Goal: Information Seeking & Learning: Learn about a topic

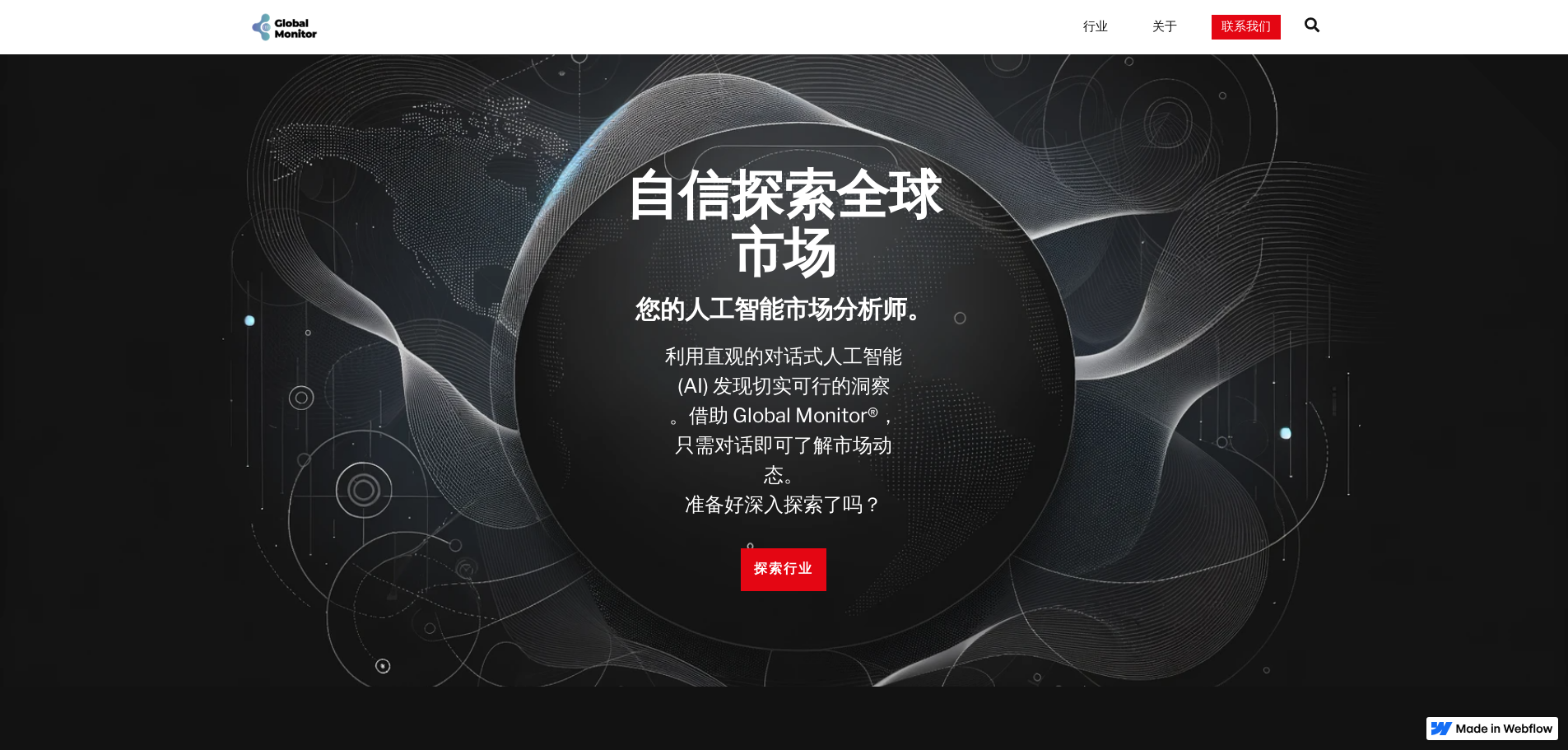
click at [289, 33] on img "家" at bounding box center [283, 27] width 69 height 32
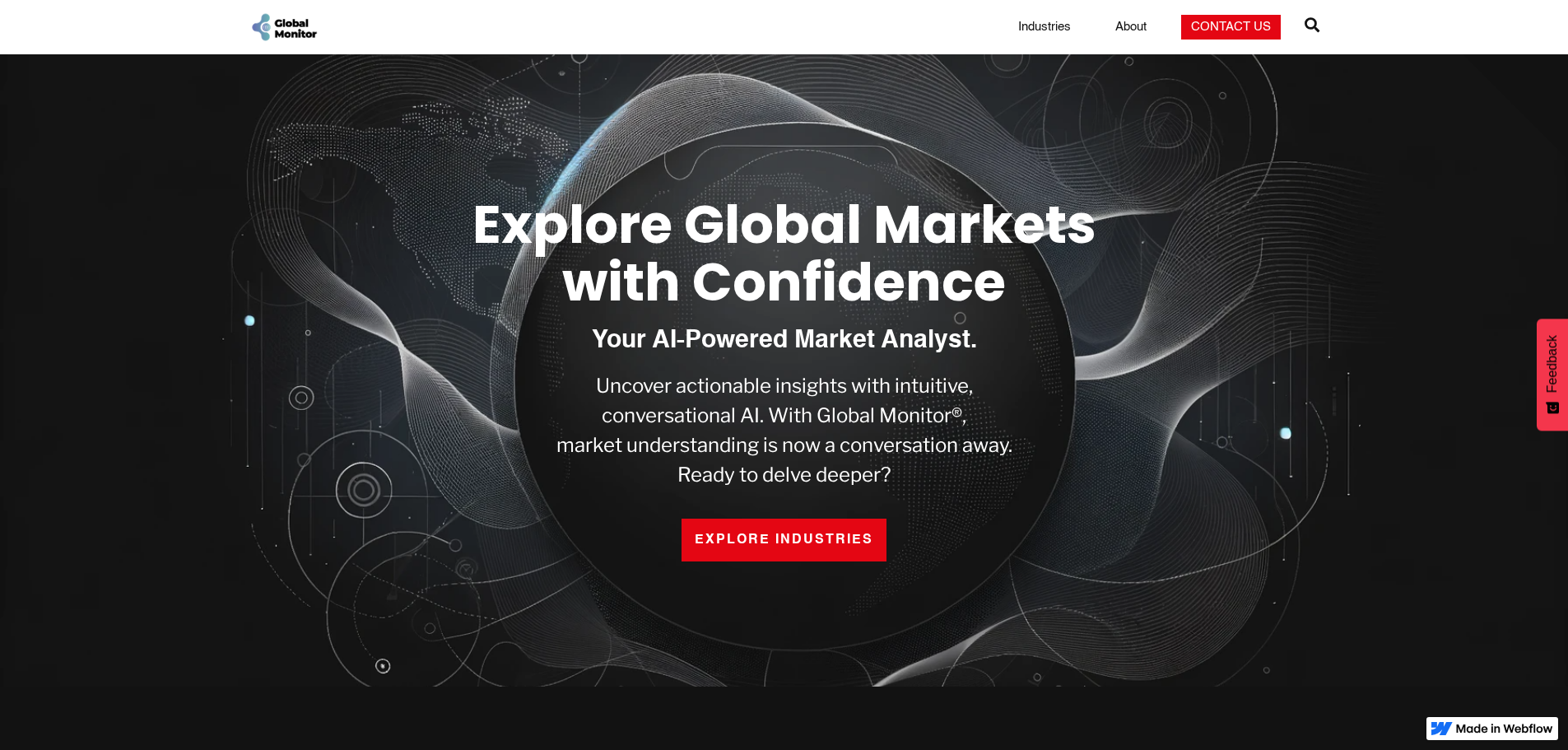
click at [1220, 405] on div "Explore Global Markets with Confidence Your AI-Powered Market Analyst. Uncover …" at bounding box center [784, 371] width 1053 height 383
click at [1051, 21] on link "Industries" at bounding box center [1045, 27] width 73 height 16
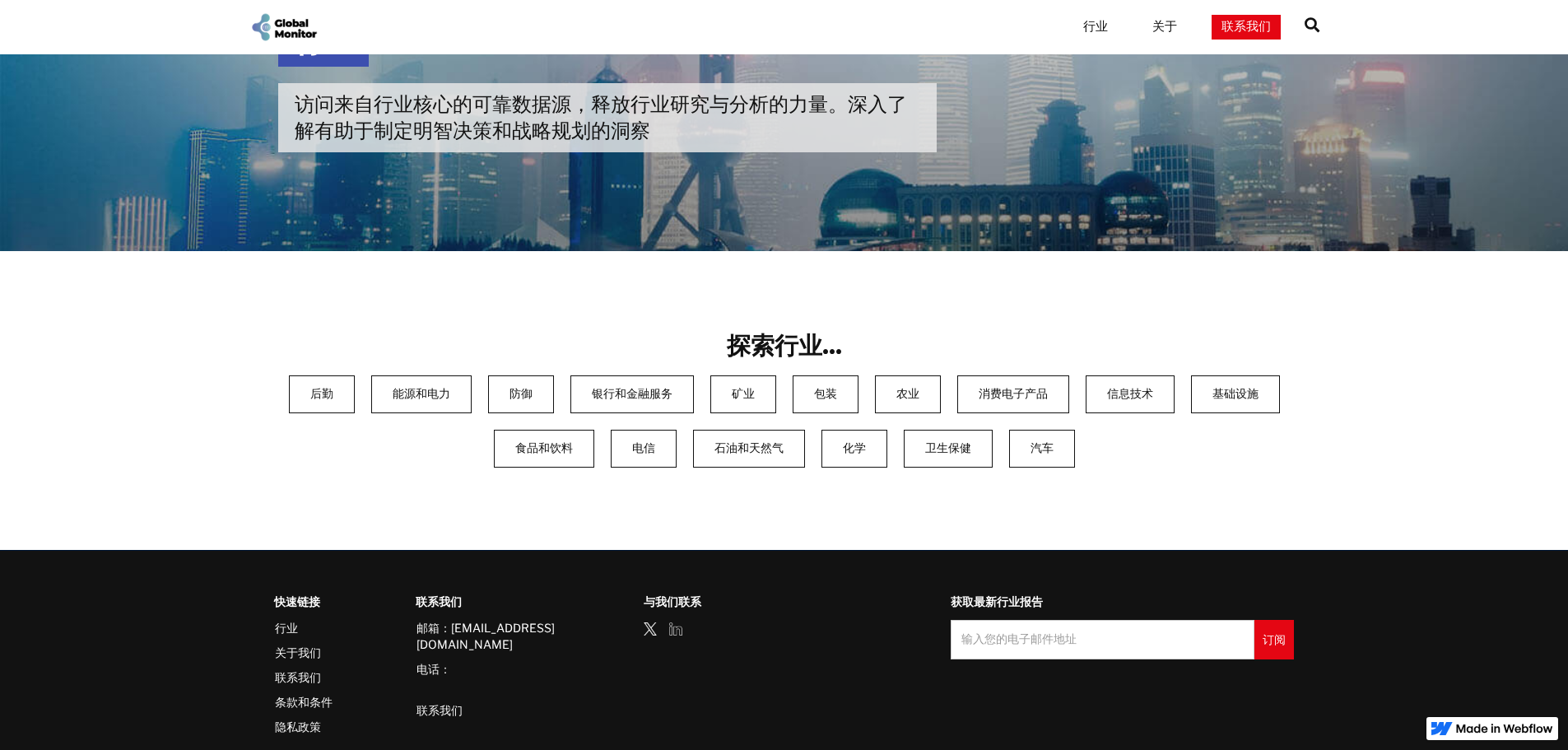
scroll to position [164, 0]
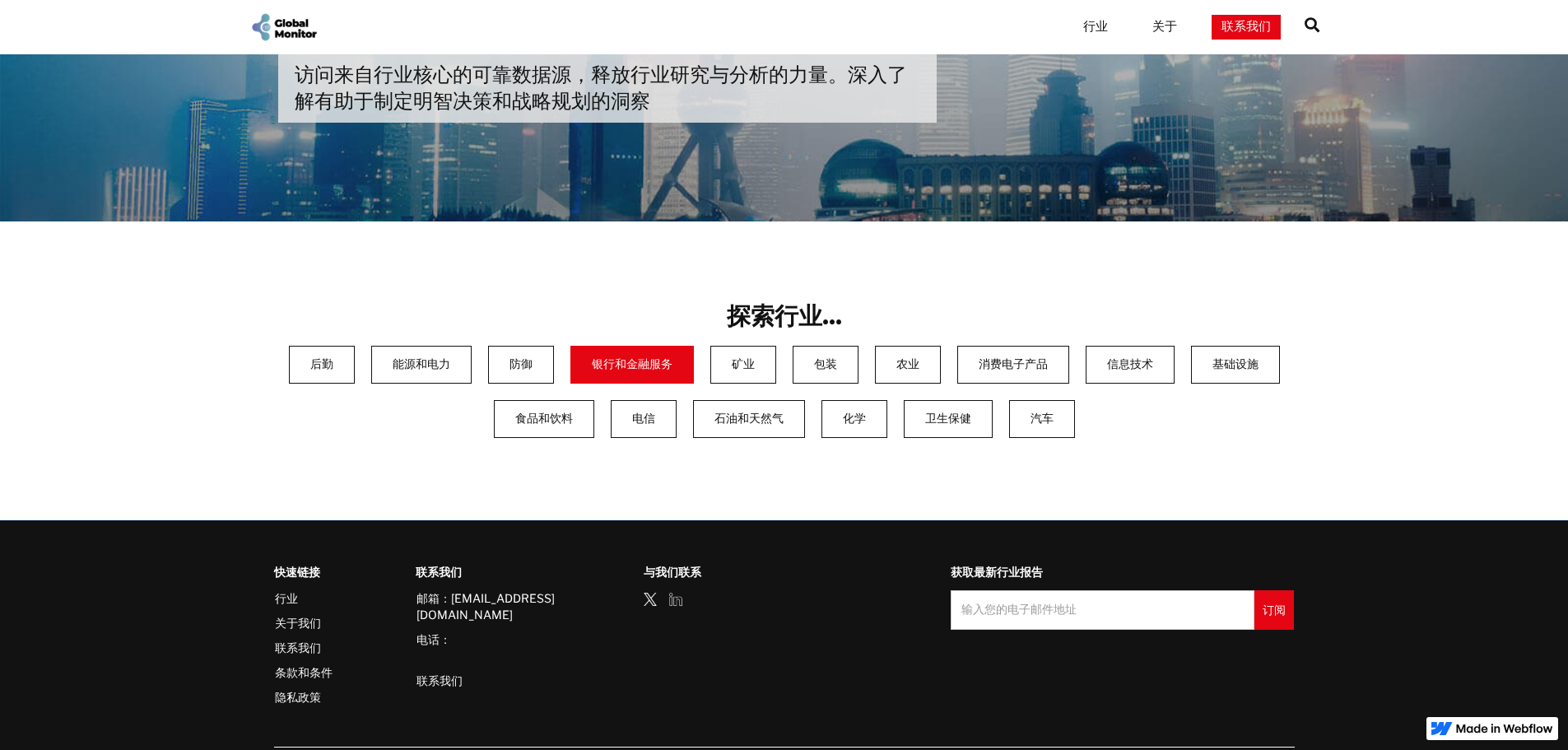
click at [600, 354] on link "银行和金融服务" at bounding box center [632, 365] width 123 height 38
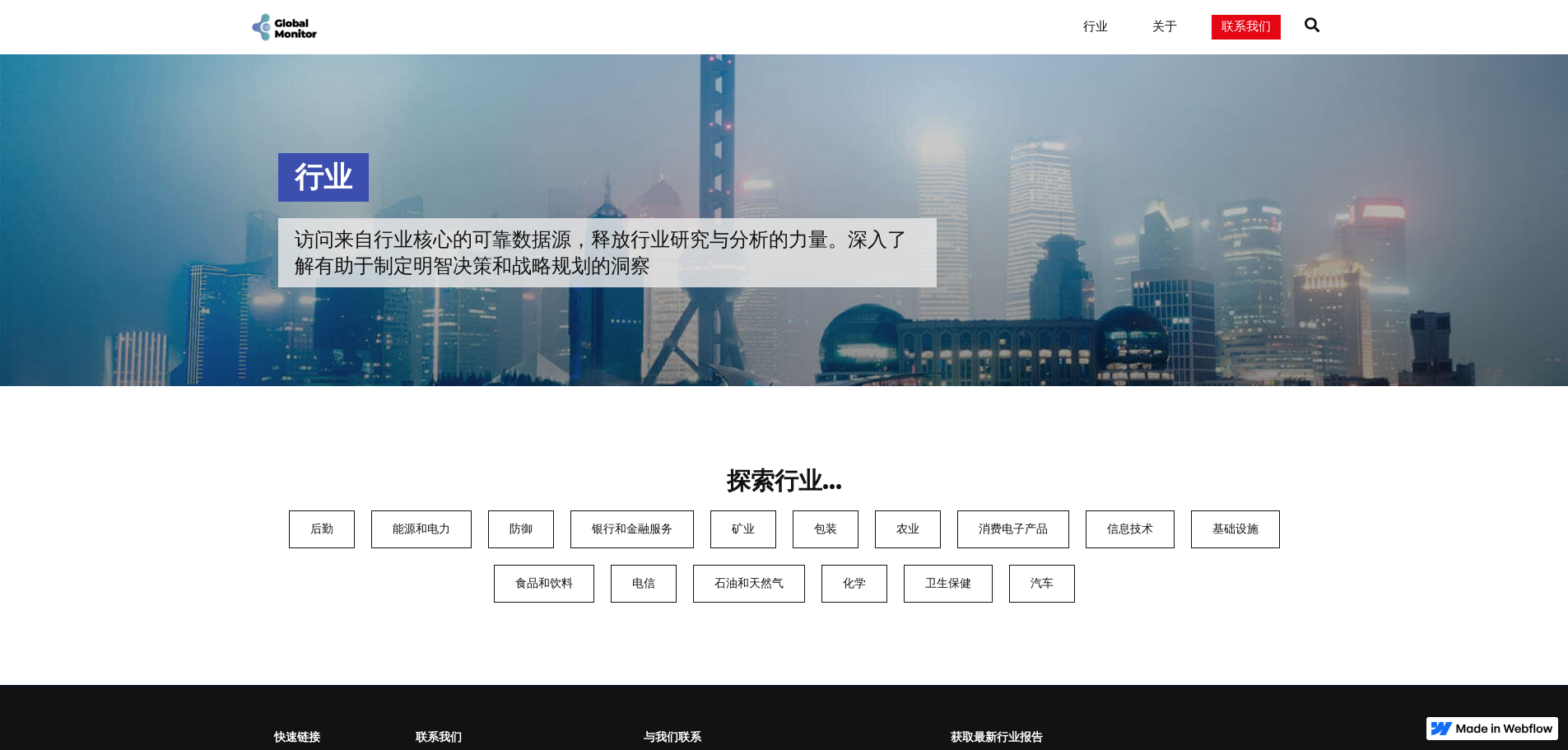
drag, startPoint x: 1279, startPoint y: 112, endPoint x: 1419, endPoint y: 10, distance: 173.2
click at [1282, 110] on section "行业 访问来自行业核心的可靠数据源，释放行业研究与分析的力量。深入了解有助于制定明智决策和战略规划的洞察" at bounding box center [784, 219] width 1568 height 331
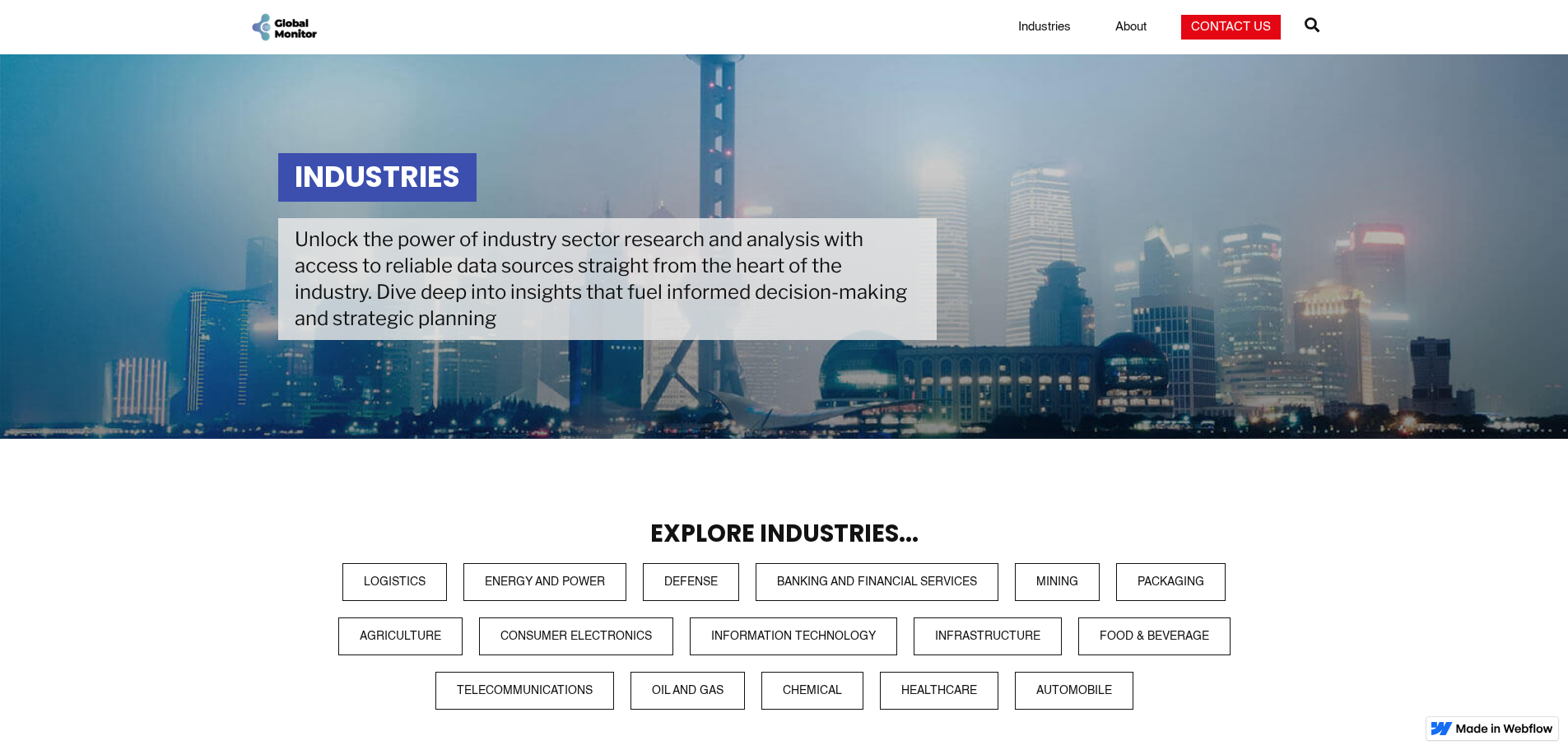
click at [1321, 113] on section "Industries Unlock the power of industry sector research and analysis with acces…" at bounding box center [784, 246] width 1568 height 384
